Goal: Transaction & Acquisition: Purchase product/service

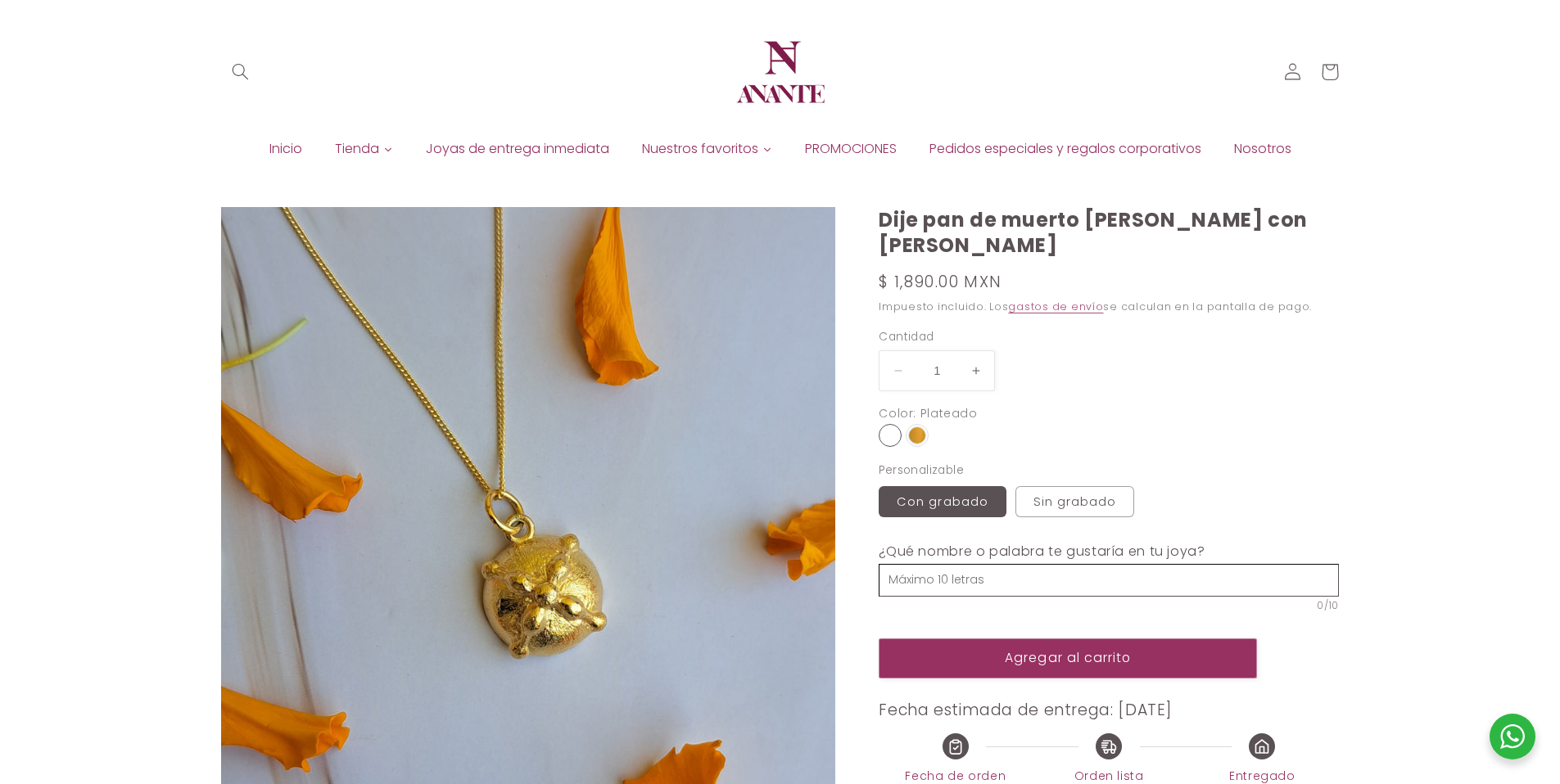
select select "{"isForProduct":true,"id":45328357621914,"title":"Plateado / Con grabado","avai…"
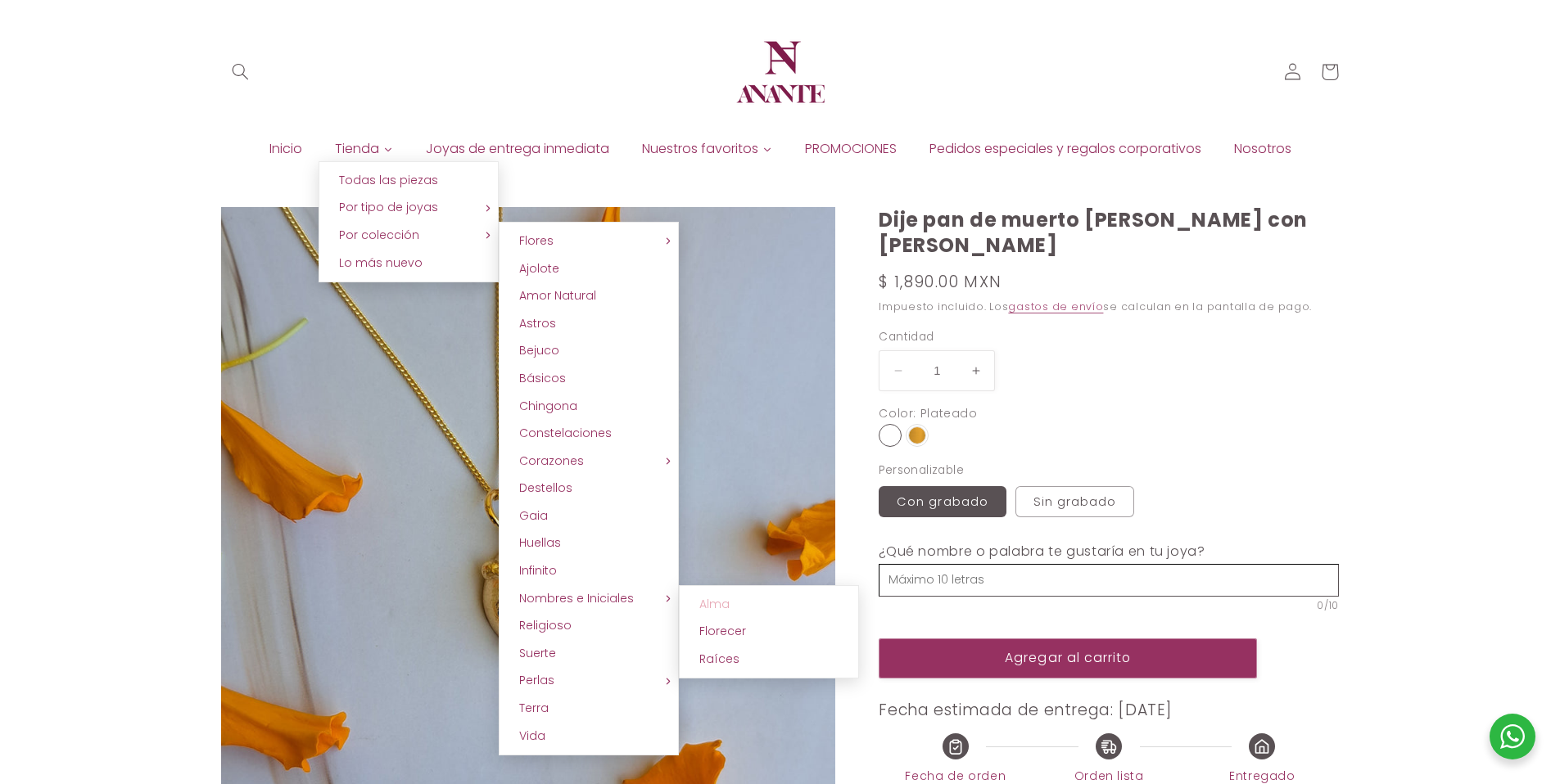
click at [695, 593] on link "Alma" at bounding box center [769, 605] width 180 height 28
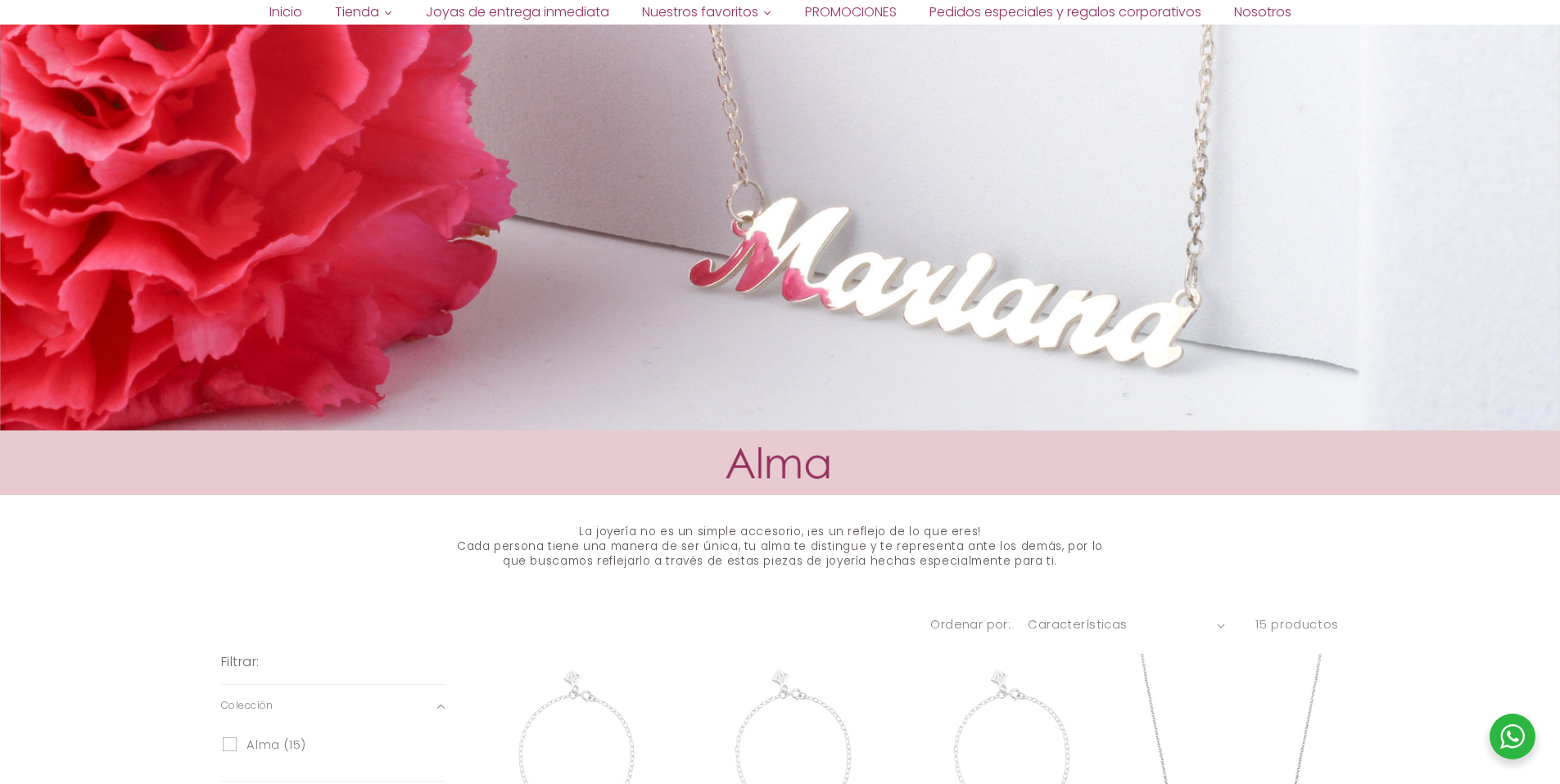
scroll to position [549, 0]
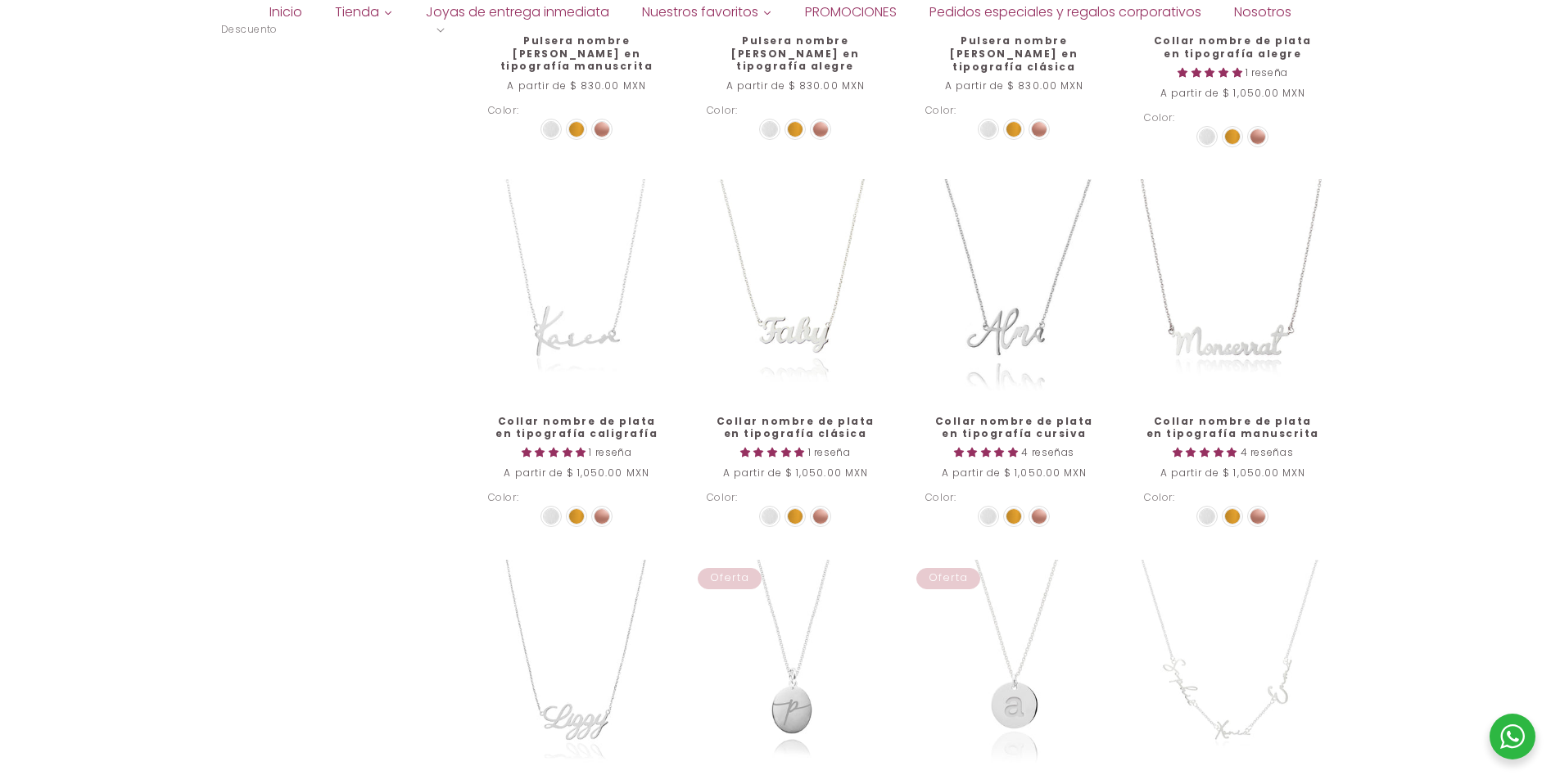
click at [1410, 328] on div "Ordenar por: Características Más vendidos Alfabéticamente, A-Z Alfabéticamente,…" at bounding box center [780, 552] width 1560 height 1639
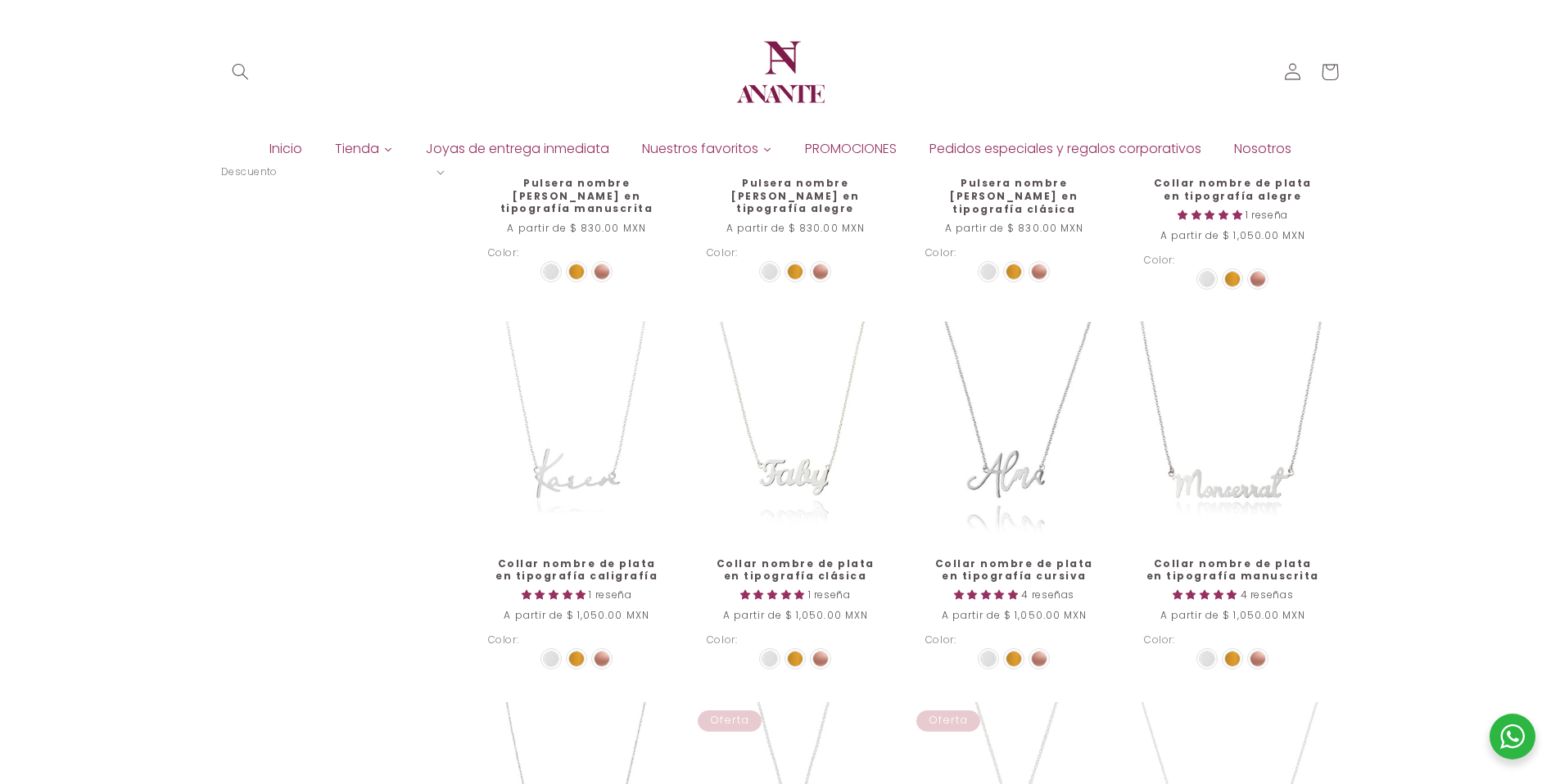
scroll to position [944, 0]
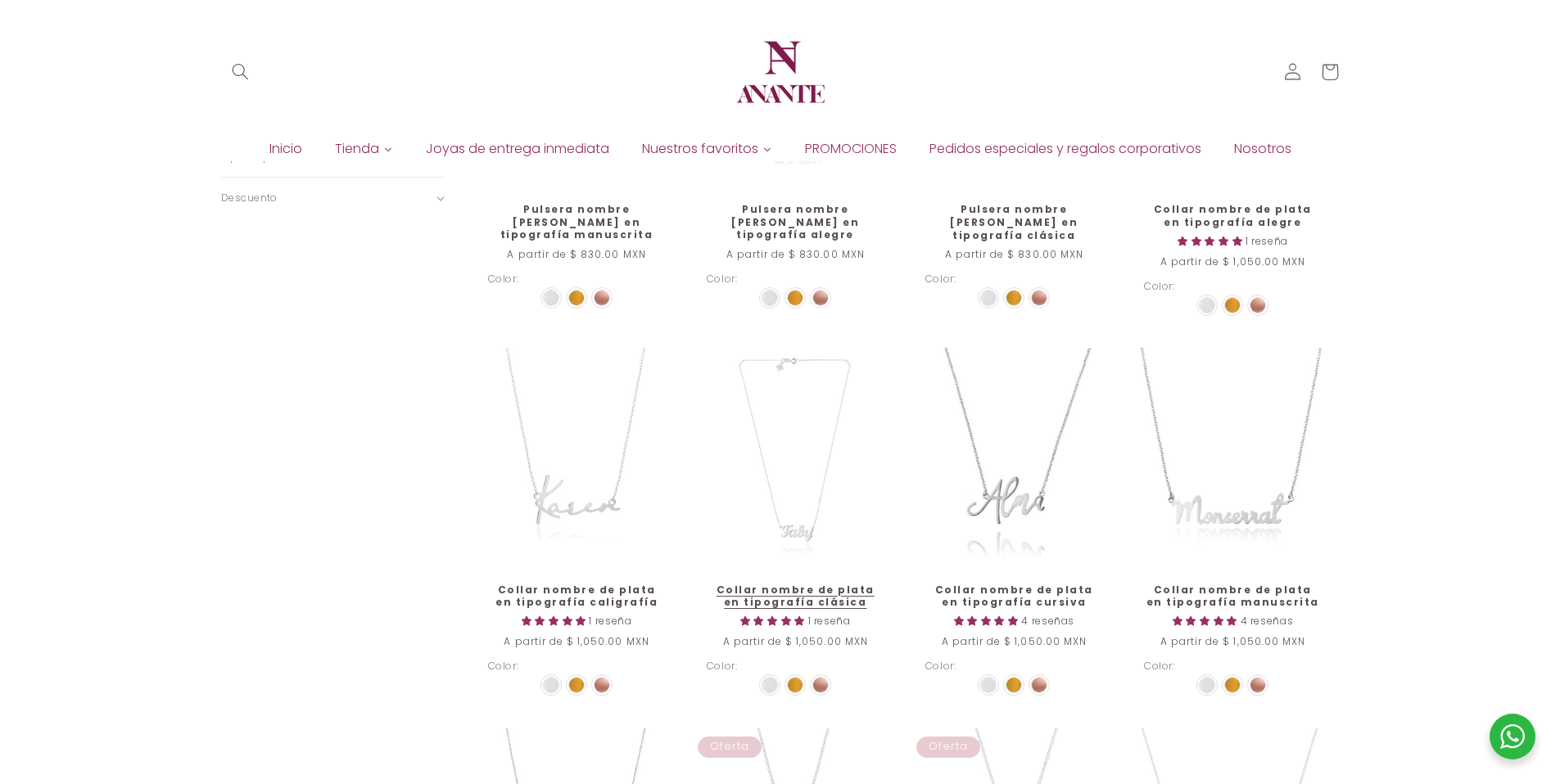
click at [845, 584] on link "Collar nombre de plata en tipografía clásica" at bounding box center [795, 597] width 178 height 26
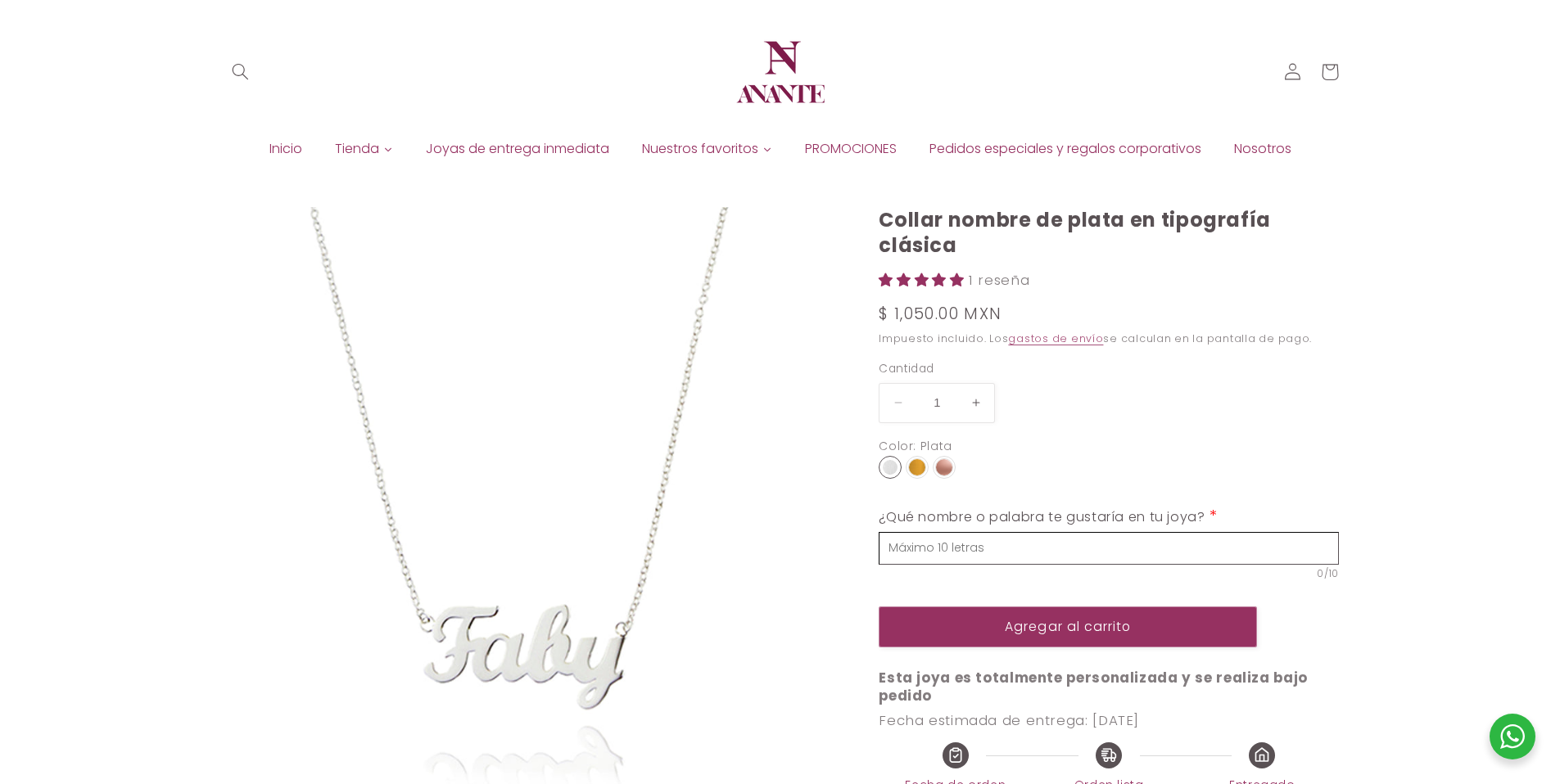
select select "{"isForProduct":true,"id":43651779035290,"title":"Plata","available":true,"pric…"
select select "{"isForProduct":false,"id":43652658462874,"title":"Plata","available":true,"pri…"
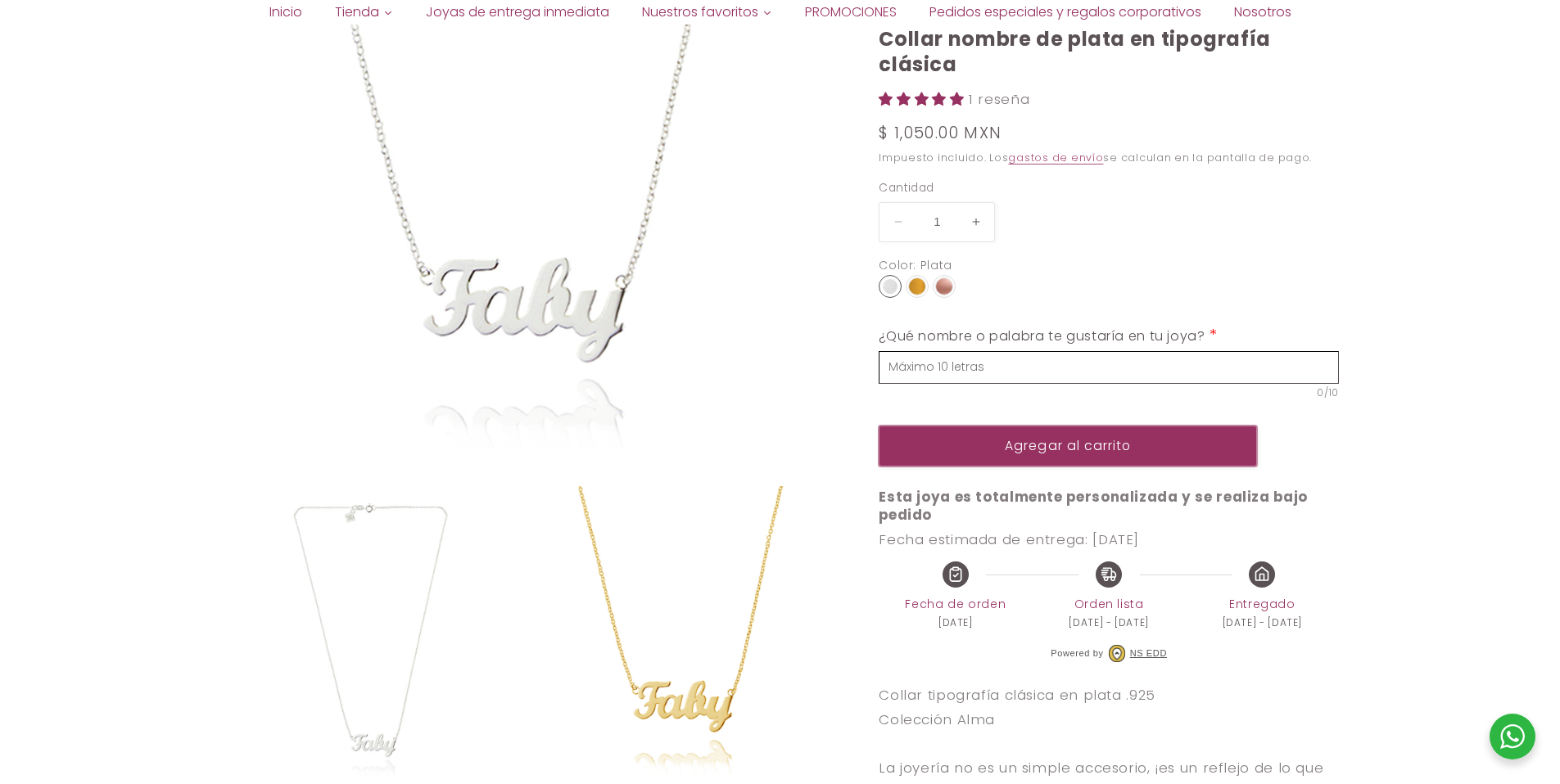
scroll to position [355, 0]
click at [1167, 449] on button "Agregar al carrito" at bounding box center [1067, 445] width 378 height 40
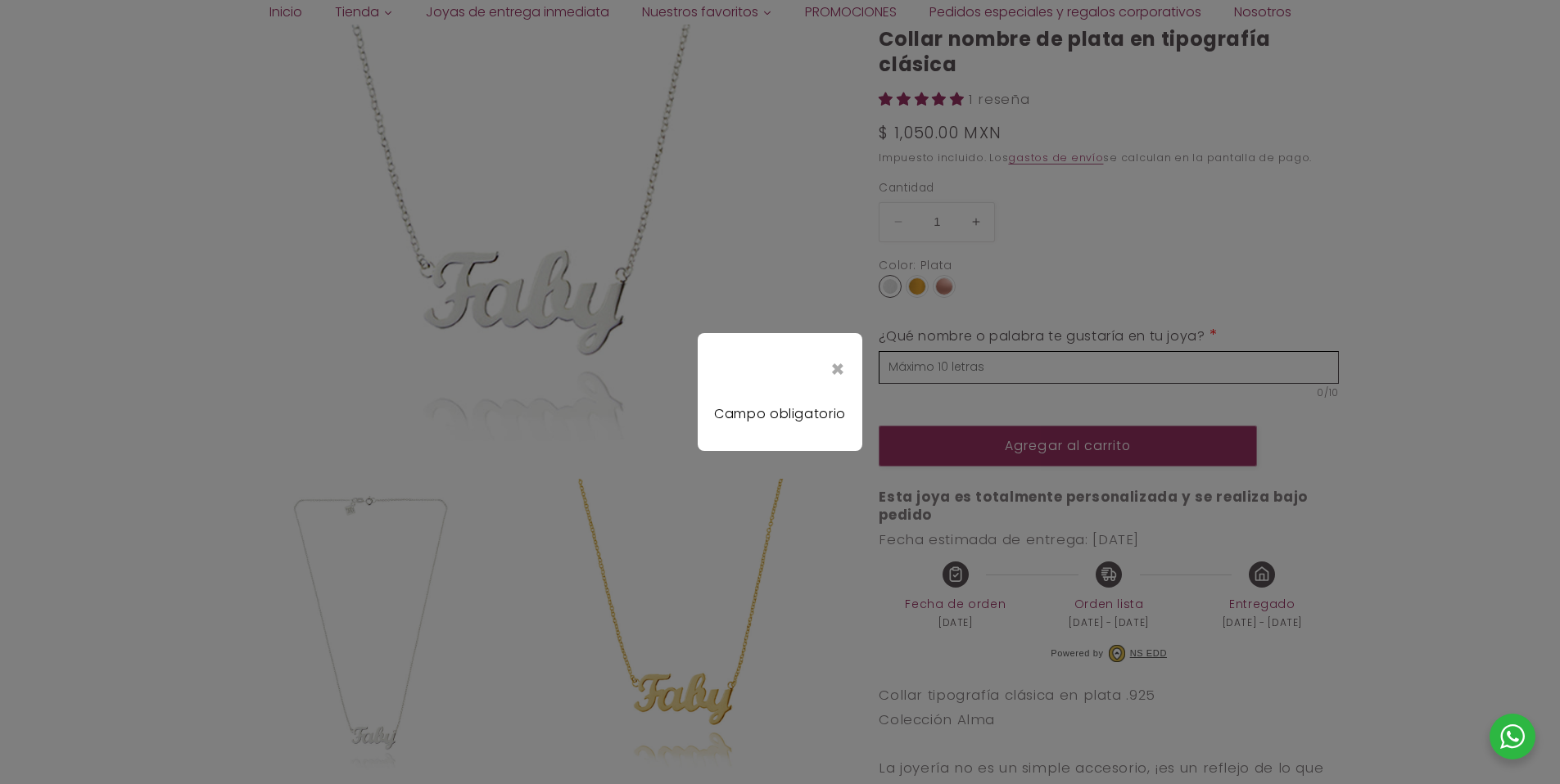
click at [852, 363] on div "× Campo obligatorio" at bounding box center [780, 392] width 165 height 118
click at [836, 368] on div "×" at bounding box center [780, 370] width 132 height 40
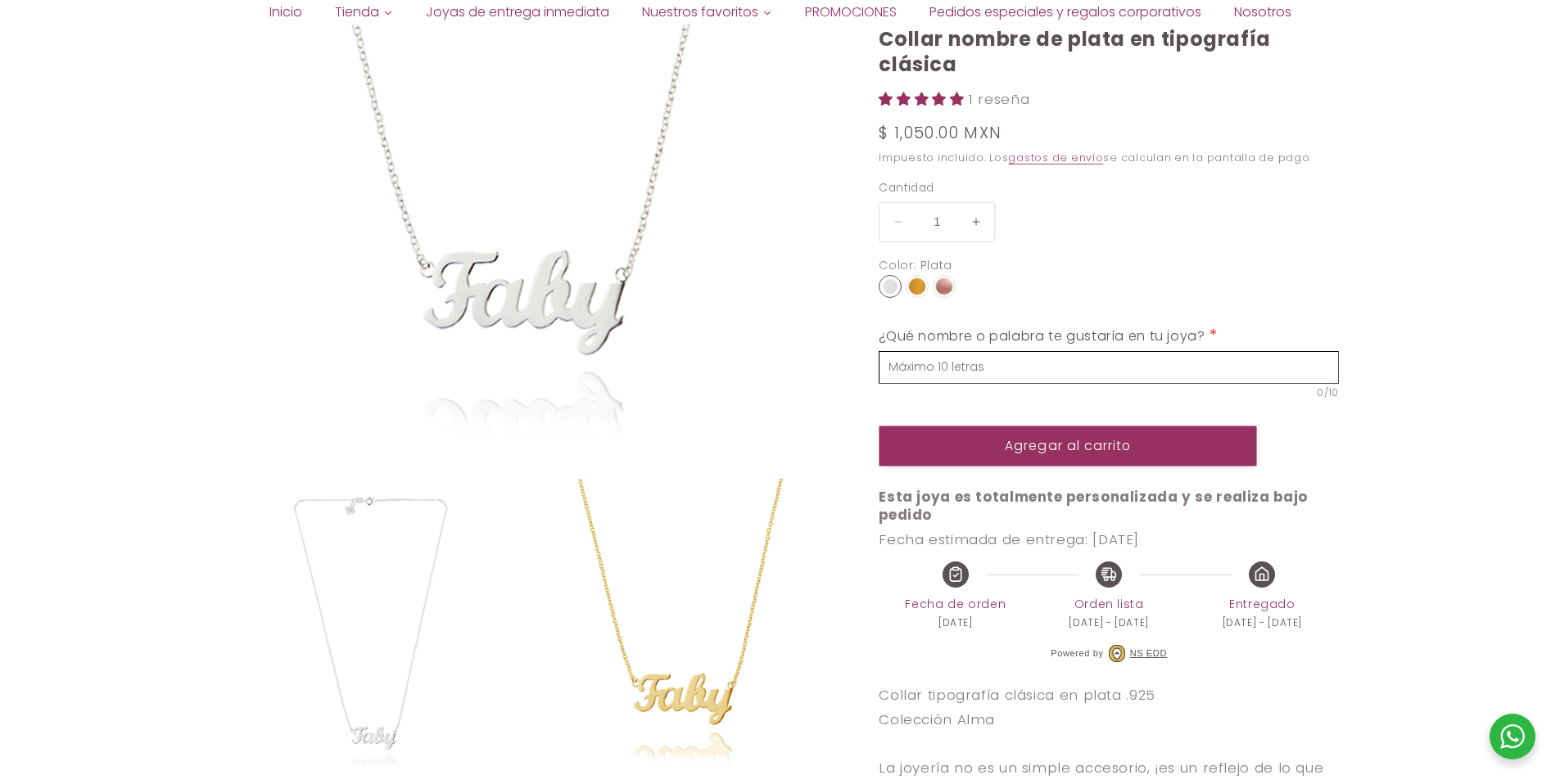
click at [919, 366] on input "text" at bounding box center [1109, 366] width 460 height 33
type input "faby"
click at [966, 443] on button "Agregar al carrito" at bounding box center [1067, 445] width 378 height 40
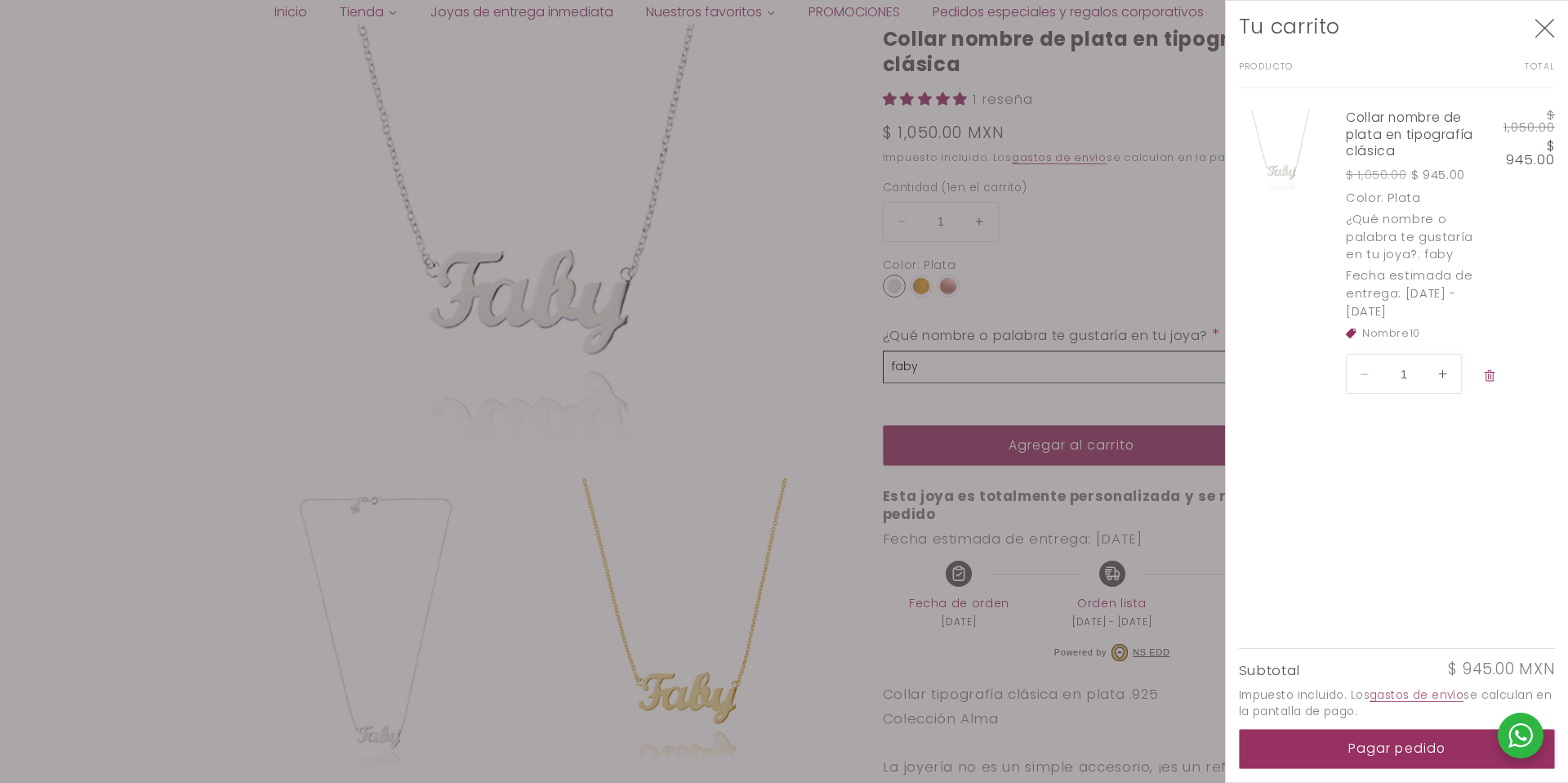
click at [1543, 25] on icon "Cerrar" at bounding box center [1544, 28] width 21 height 21
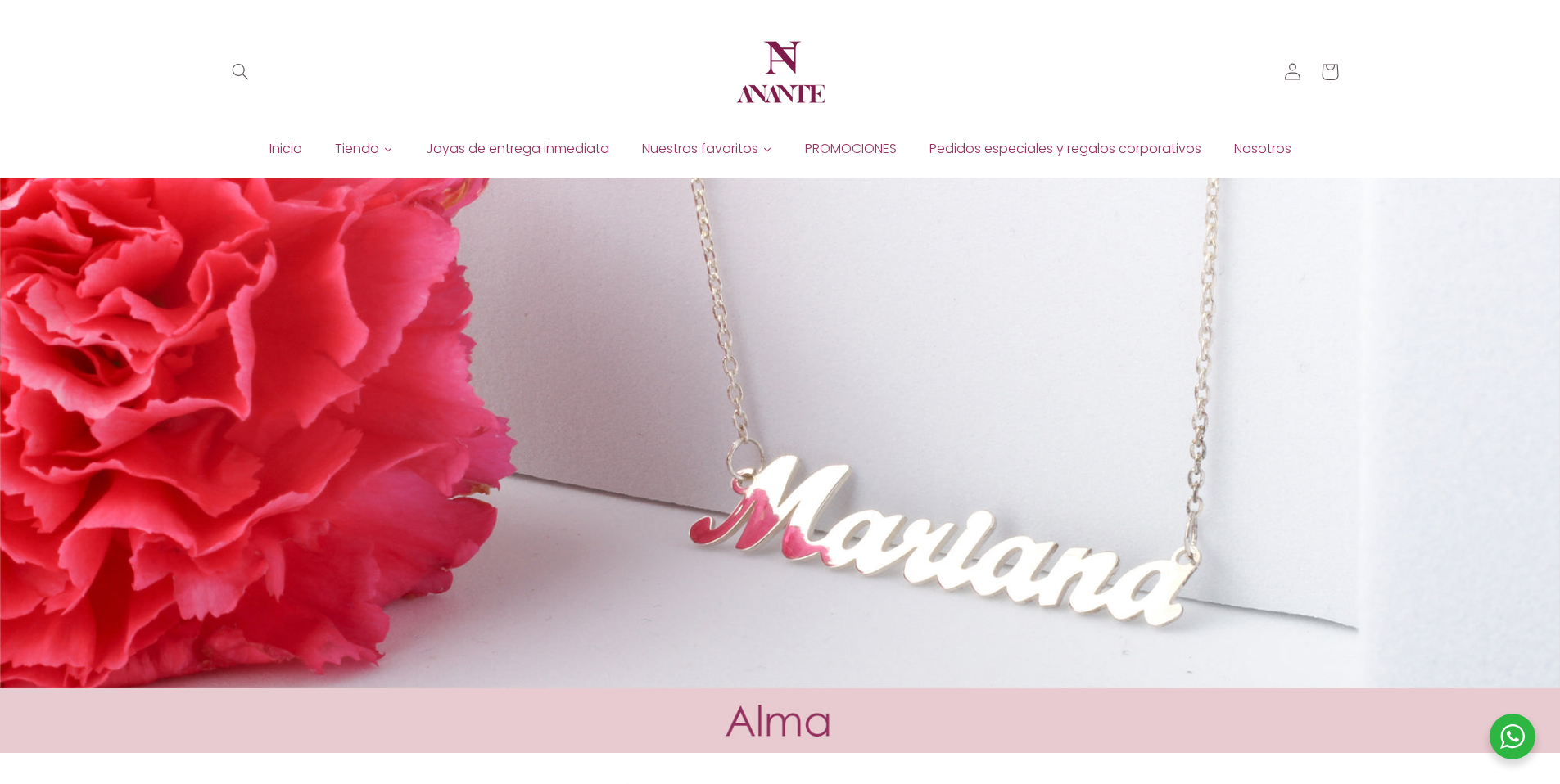
scroll to position [3, 0]
